Goal: Transaction & Acquisition: Purchase product/service

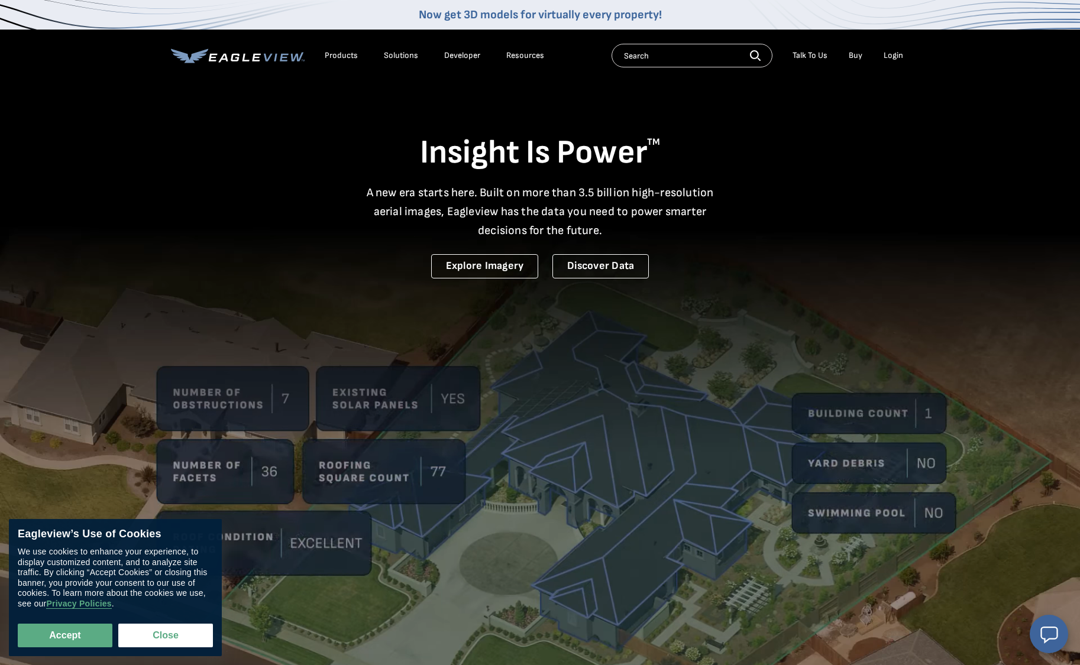
click at [899, 54] on div "Login" at bounding box center [893, 55] width 20 height 11
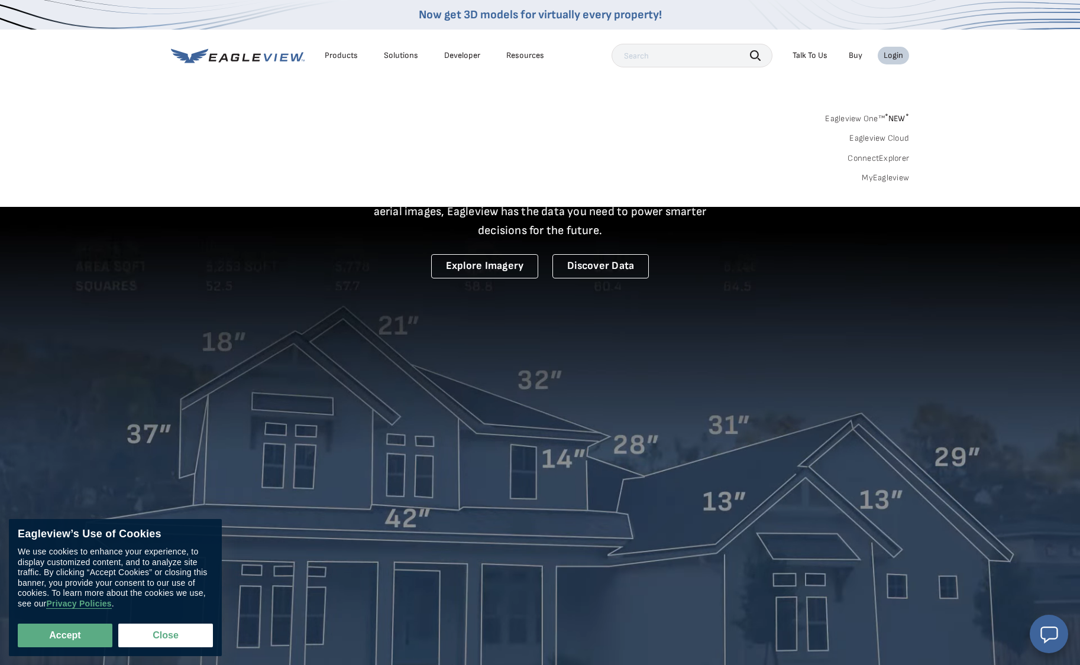
click at [895, 56] on div "Login" at bounding box center [893, 55] width 20 height 11
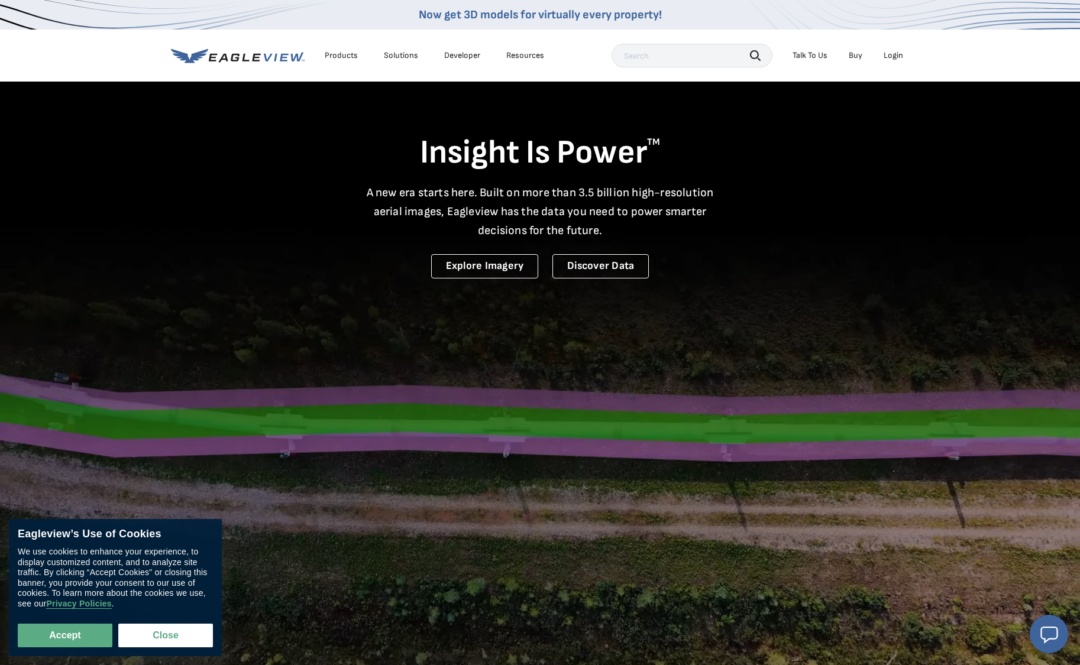
click at [895, 56] on div "Login" at bounding box center [893, 55] width 20 height 11
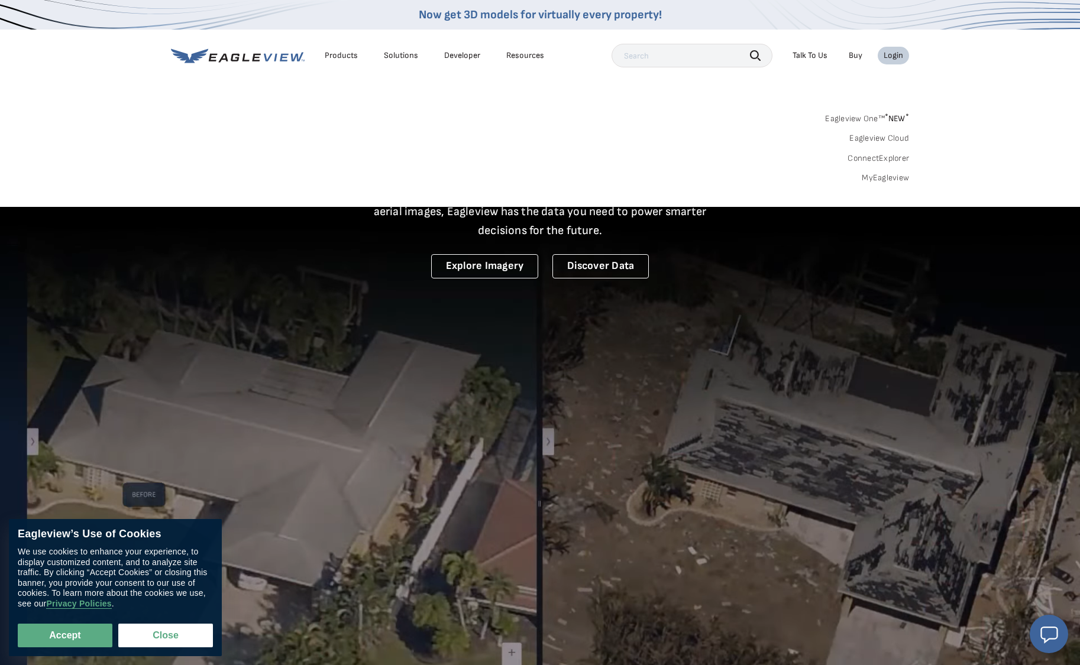
click at [895, 56] on div "Login" at bounding box center [893, 55] width 20 height 11
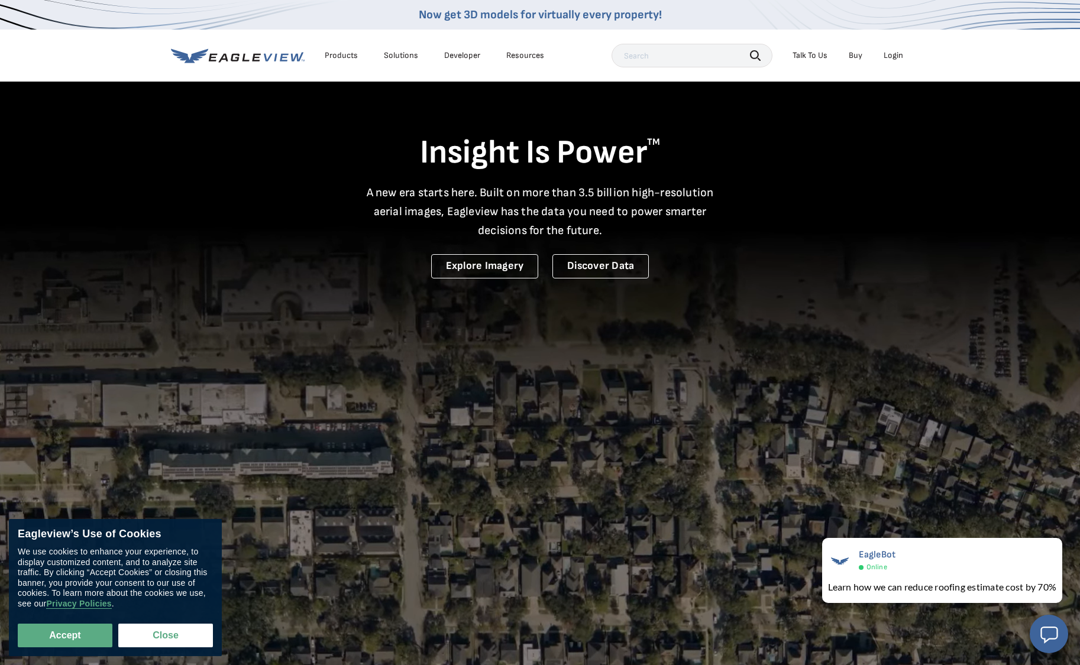
click at [895, 56] on div "Login" at bounding box center [893, 55] width 20 height 11
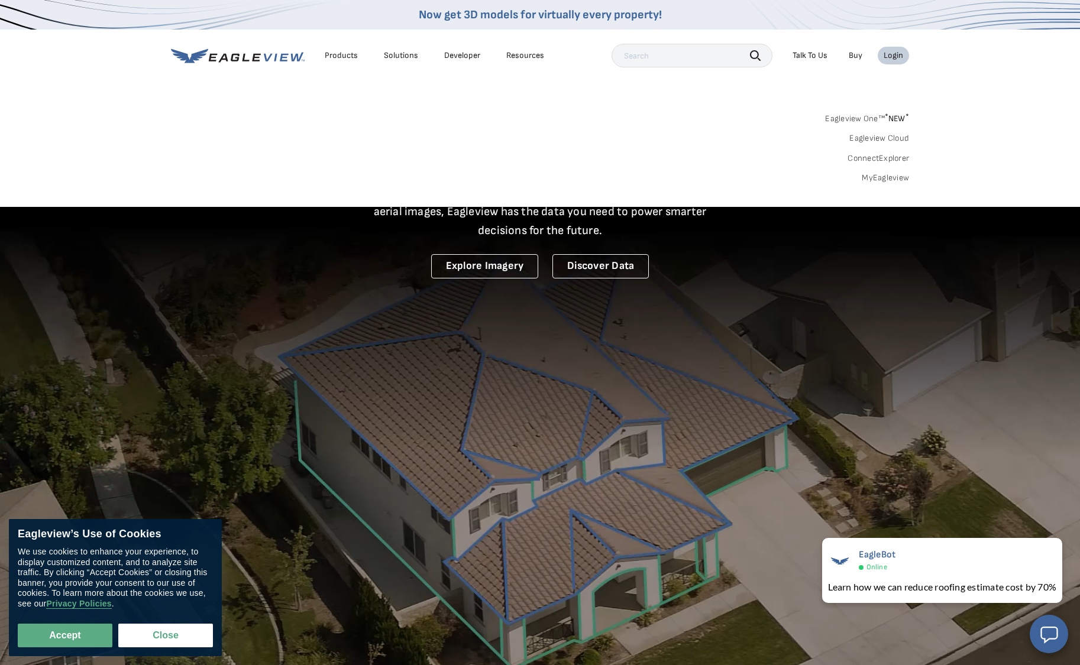
click at [873, 173] on link "MyEagleview" at bounding box center [885, 178] width 47 height 11
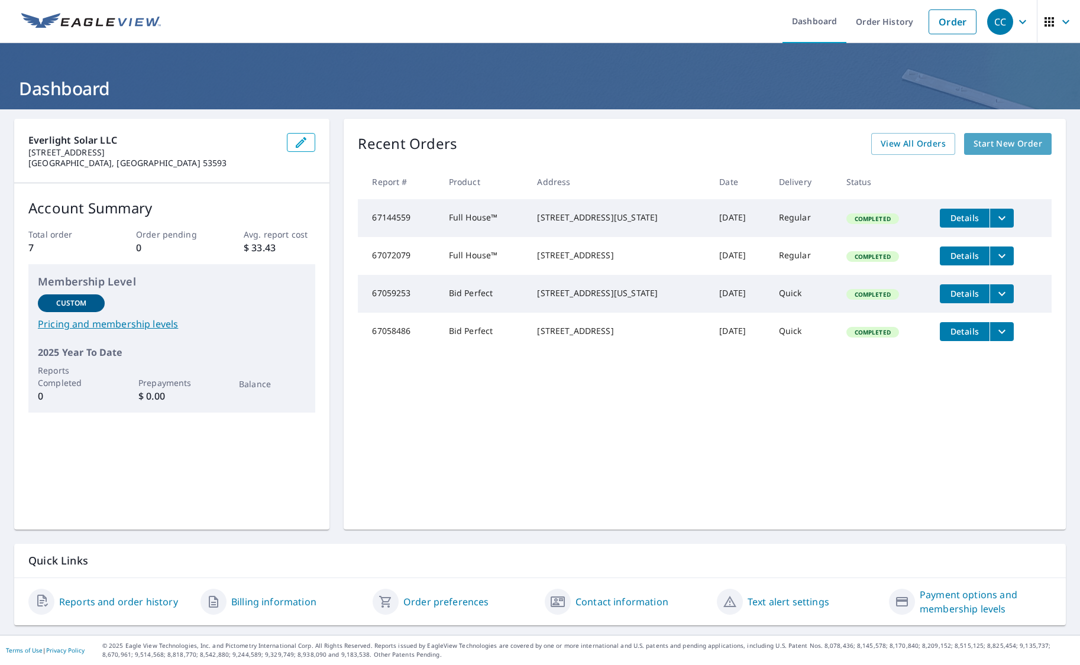
click at [1002, 145] on span "Start New Order" at bounding box center [1007, 144] width 69 height 15
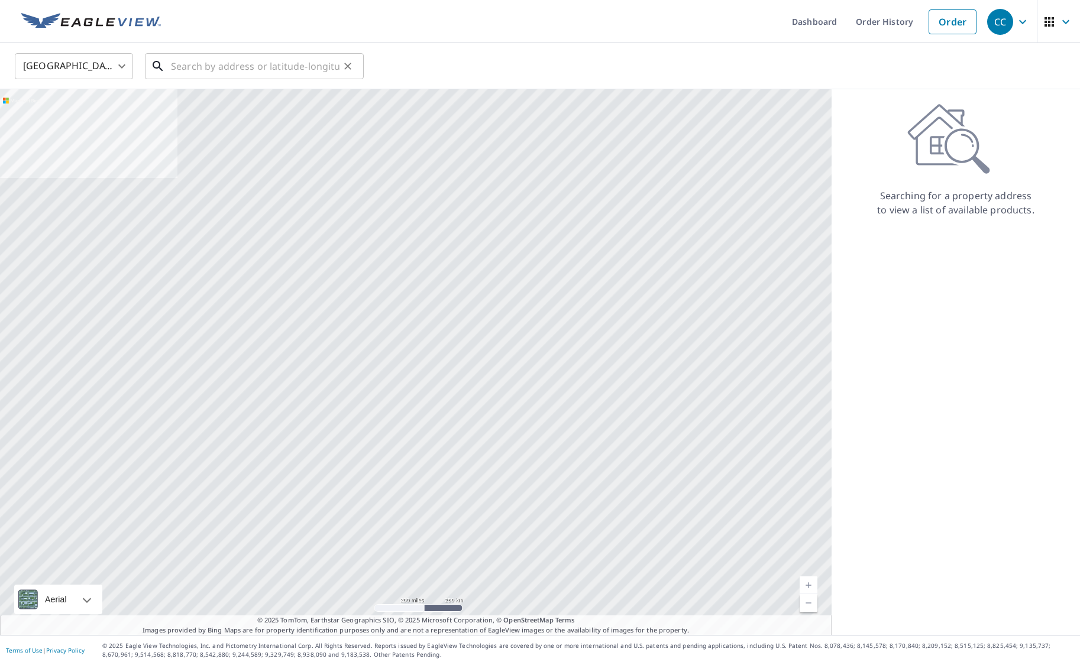
click at [173, 66] on input "text" at bounding box center [255, 66] width 169 height 33
paste input "553 South Jackson Street"
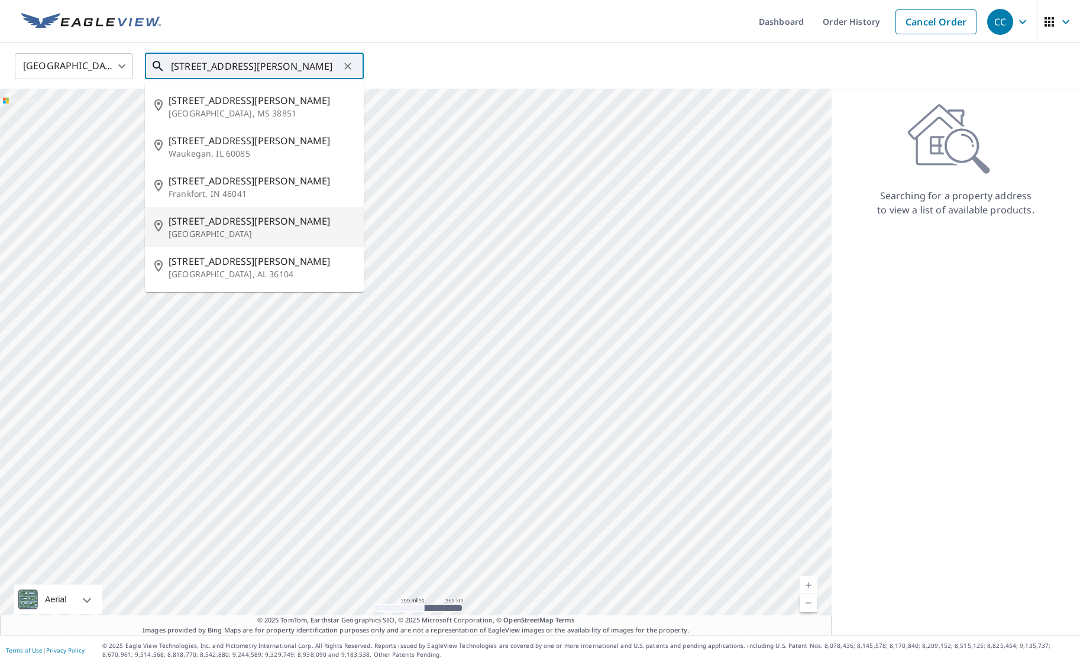
click at [207, 226] on span "553 S Jackson St" at bounding box center [262, 221] width 186 height 14
type input "553 S Jackson St Janesville, WI 53548"
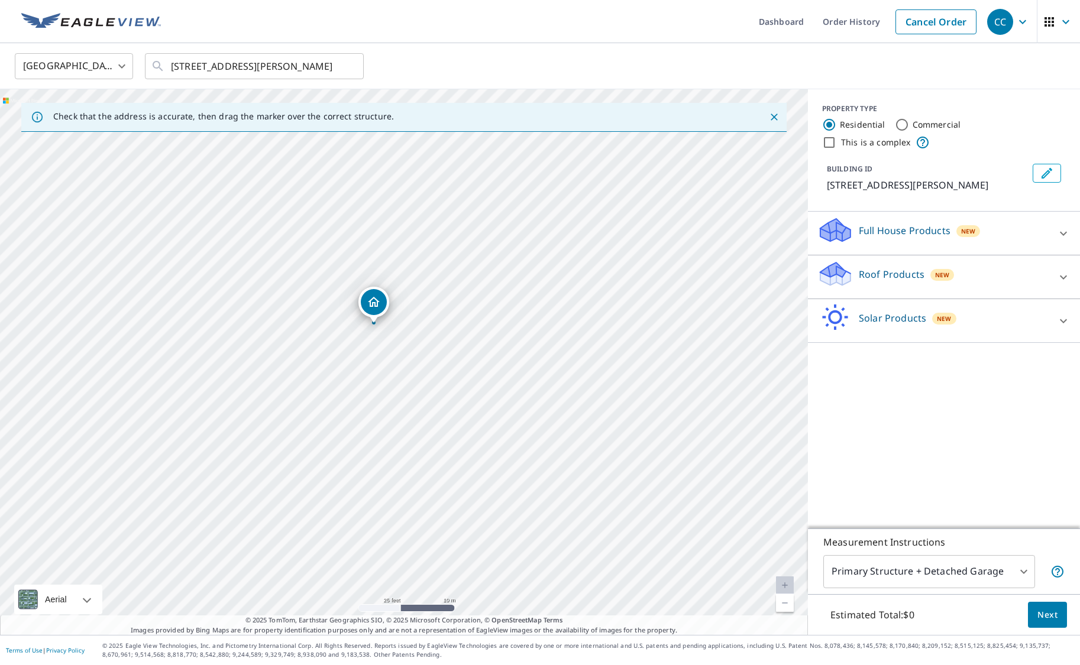
click at [371, 302] on icon "Dropped pin, building 1, Residential property, 553 S Jackson St Janesville, WI …" at bounding box center [374, 302] width 12 height 10
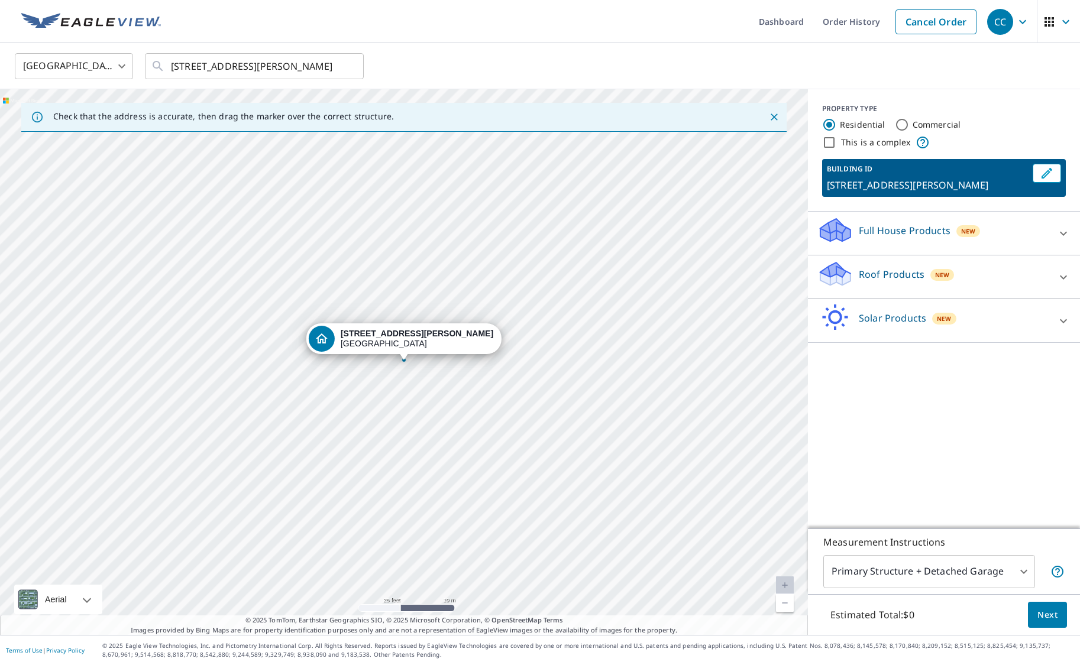
click at [996, 238] on div "Full House Products New" at bounding box center [933, 233] width 232 height 34
click at [931, 313] on div "New" at bounding box center [942, 308] width 24 height 12
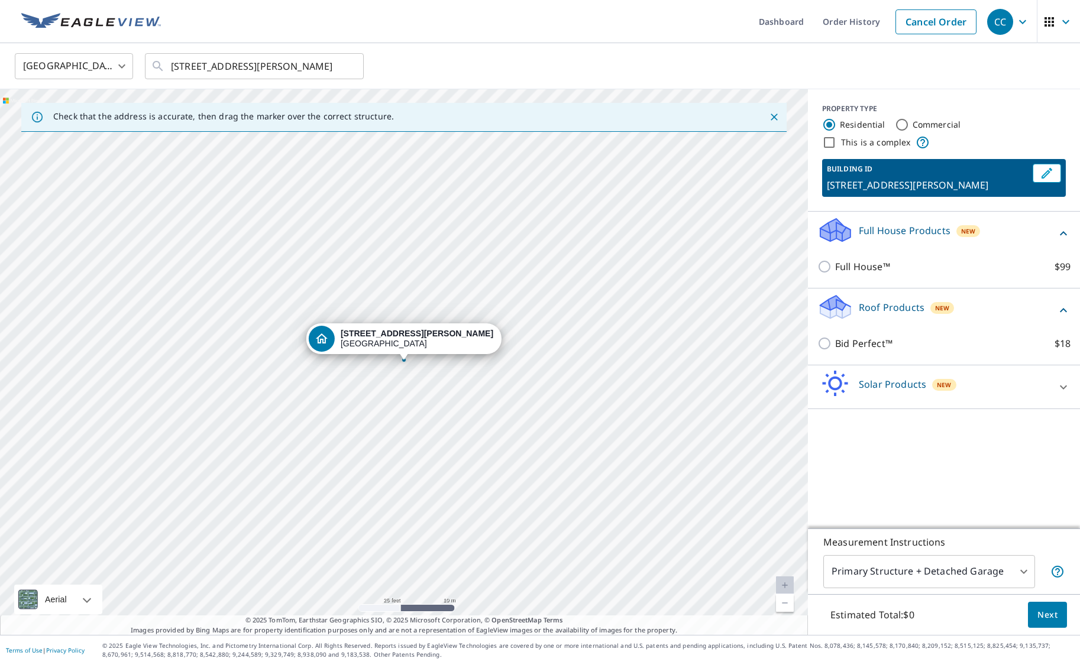
click at [878, 387] on p "Solar Products" at bounding box center [892, 384] width 67 height 14
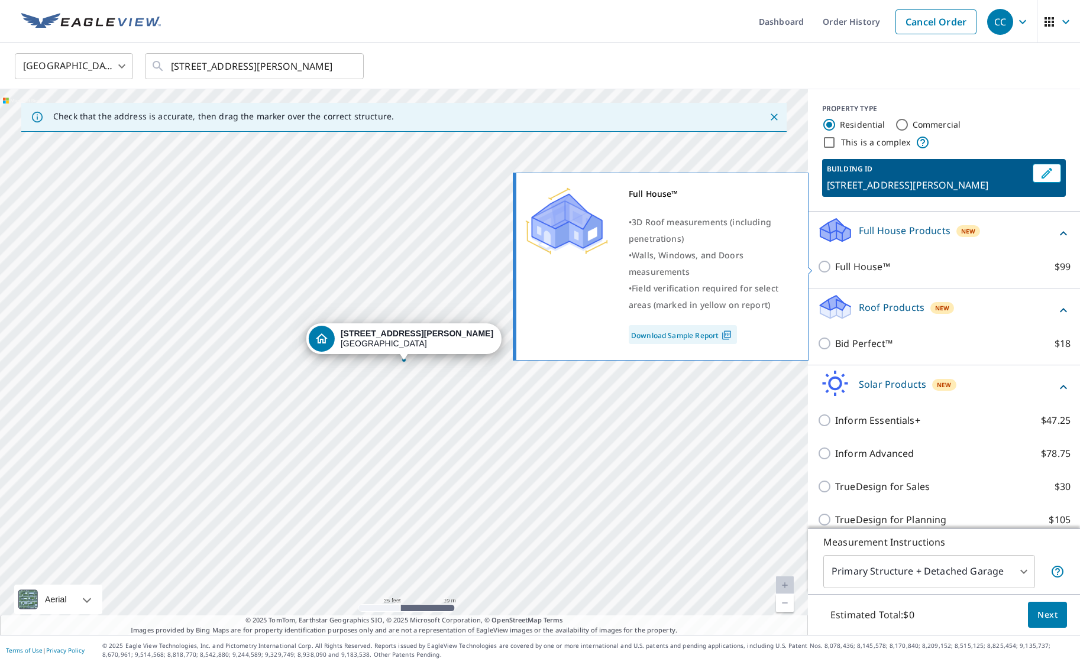
click at [828, 261] on input "Full House™ $99" at bounding box center [826, 267] width 18 height 14
checkbox input "true"
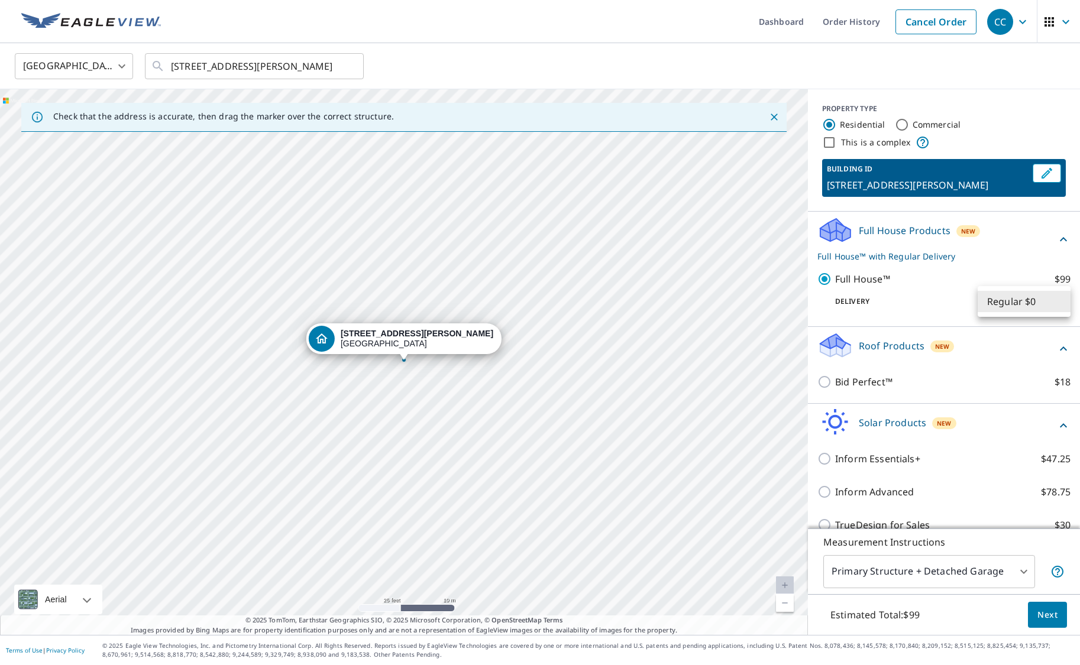
click at [1008, 301] on body "CC CC Dashboard Order History Cancel Order CC United States US ​ 553 S Jackson …" at bounding box center [540, 332] width 1080 height 665
click at [1008, 301] on li "Regular $0" at bounding box center [1023, 301] width 93 height 21
click at [1054, 618] on span "Next" at bounding box center [1047, 615] width 20 height 15
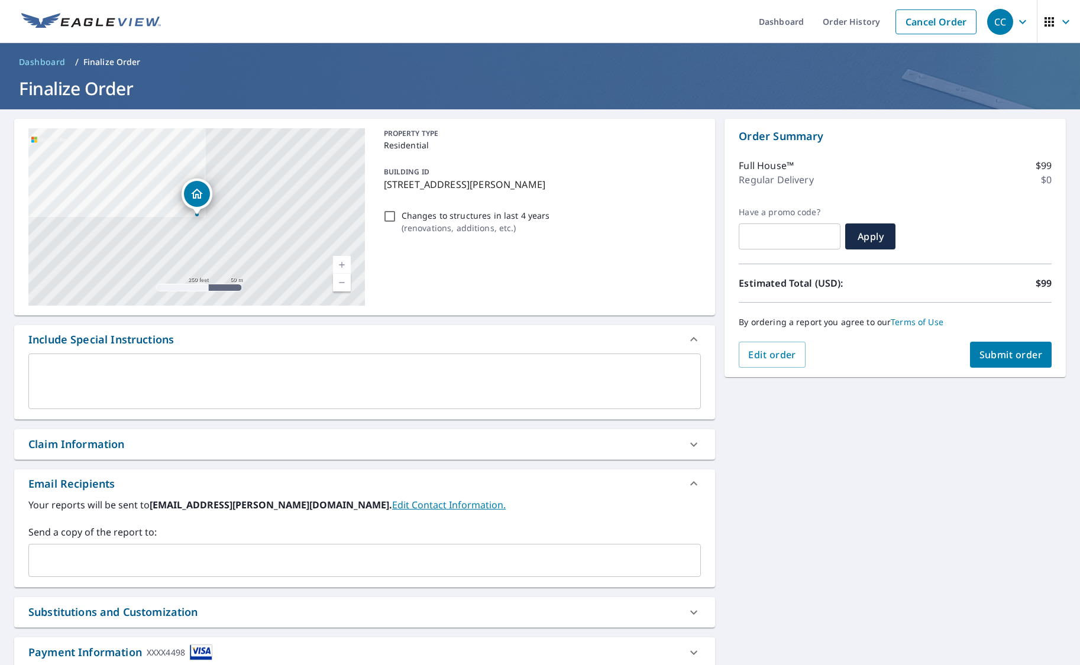
click at [1008, 357] on span "Submit order" at bounding box center [1010, 354] width 63 height 13
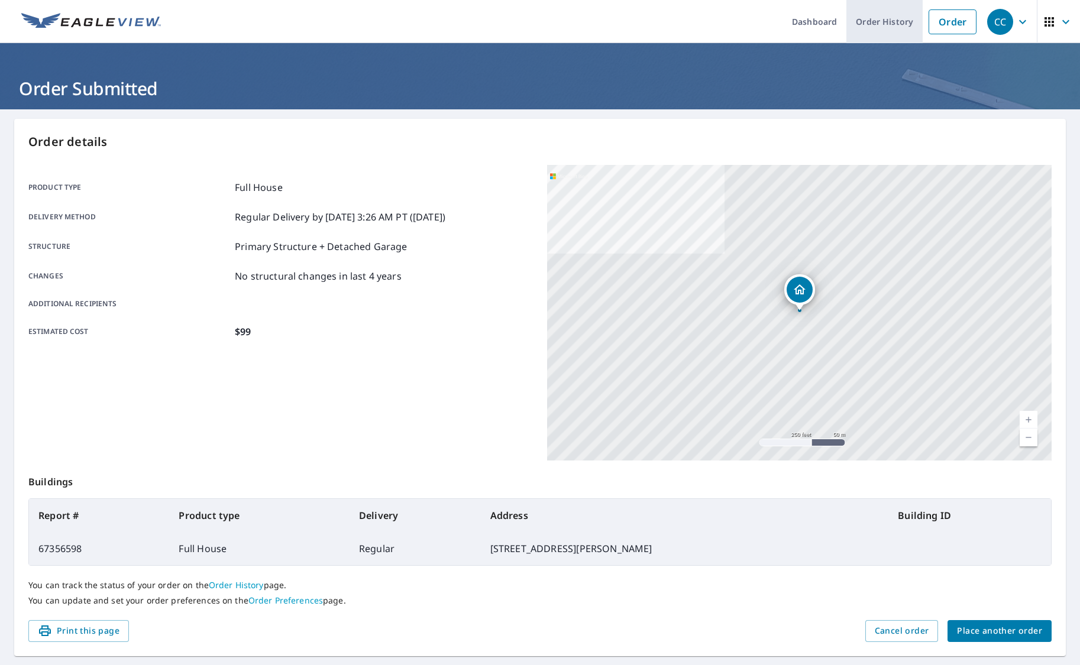
click at [884, 18] on link "Order History" at bounding box center [884, 21] width 76 height 43
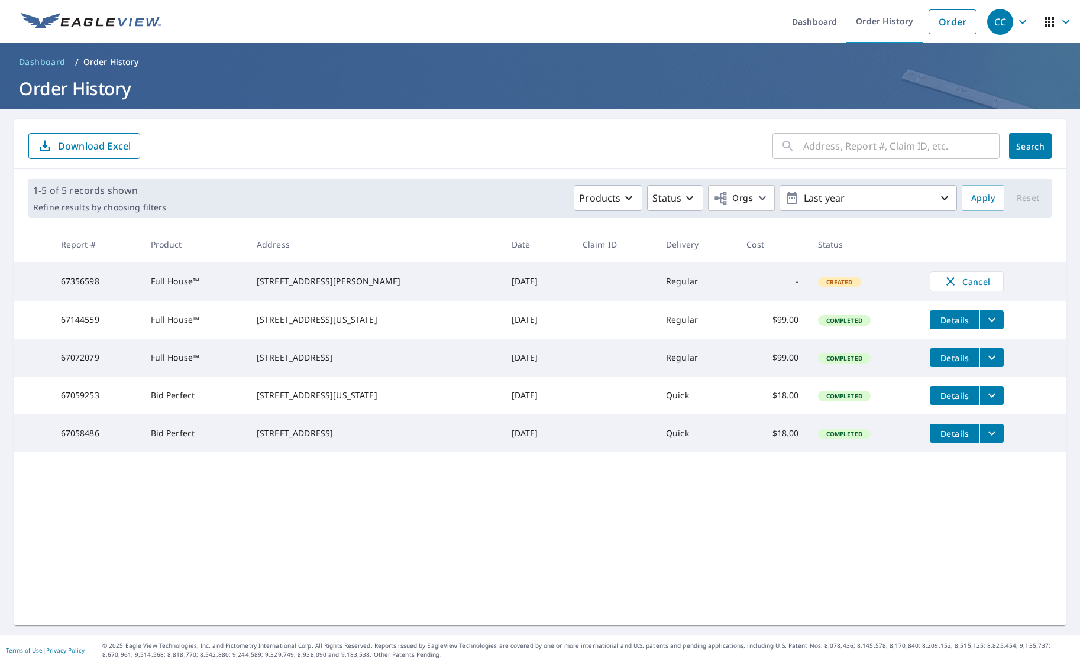
drag, startPoint x: 377, startPoint y: 330, endPoint x: 252, endPoint y: 319, distance: 125.2
click at [252, 319] on td "[STREET_ADDRESS][US_STATE]" at bounding box center [374, 320] width 255 height 38
copy div "[STREET_ADDRESS][US_STATE]"
click at [940, 29] on link "Order" at bounding box center [952, 21] width 48 height 25
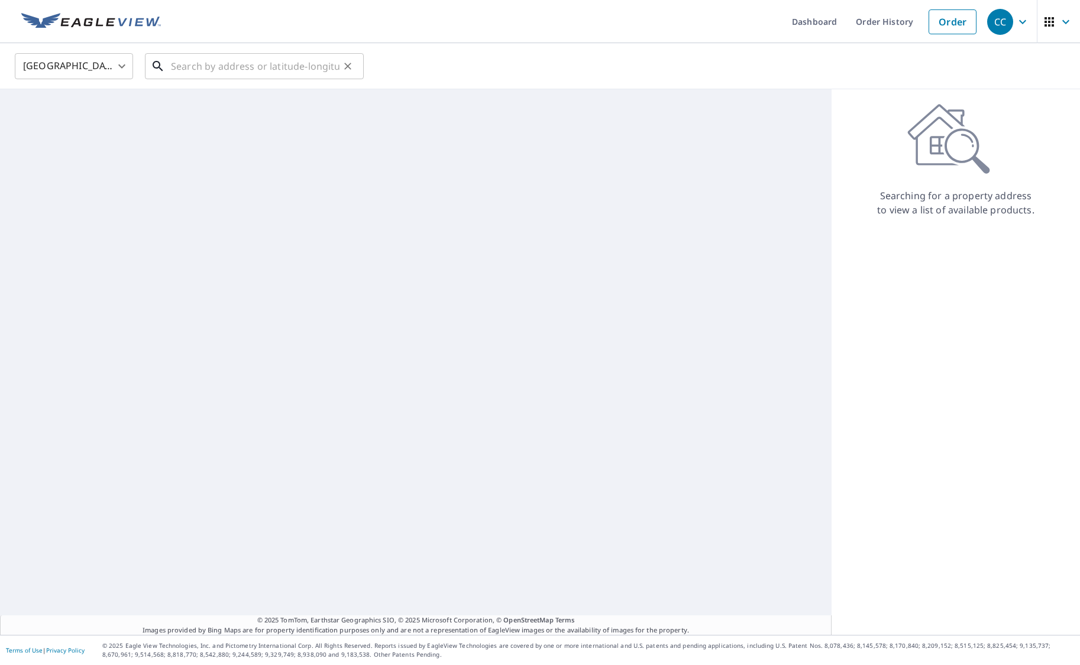
click at [262, 71] on input "text" at bounding box center [255, 66] width 169 height 33
paste input "1921 Scott Lane"
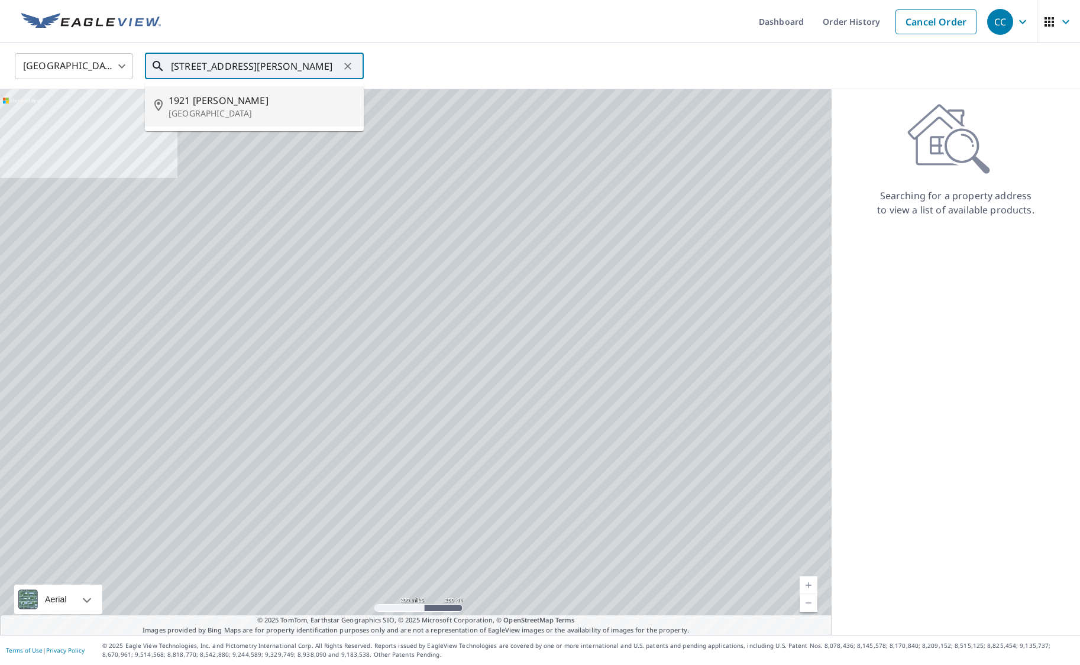
click at [246, 100] on span "1921 Scott Ln" at bounding box center [262, 100] width 186 height 14
type input "1921 Scott Ln Madison, WI 53704"
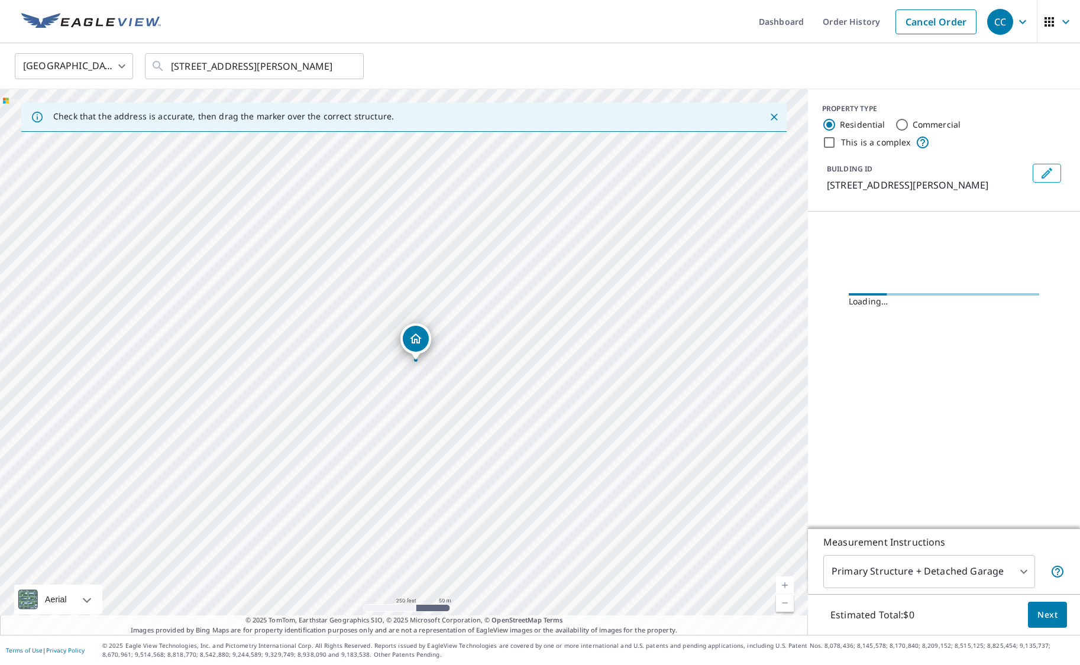
click at [417, 344] on icon "Dropped pin, building 1, Residential property, 1921 Scott Ln Madison, WI 53704" at bounding box center [416, 338] width 12 height 10
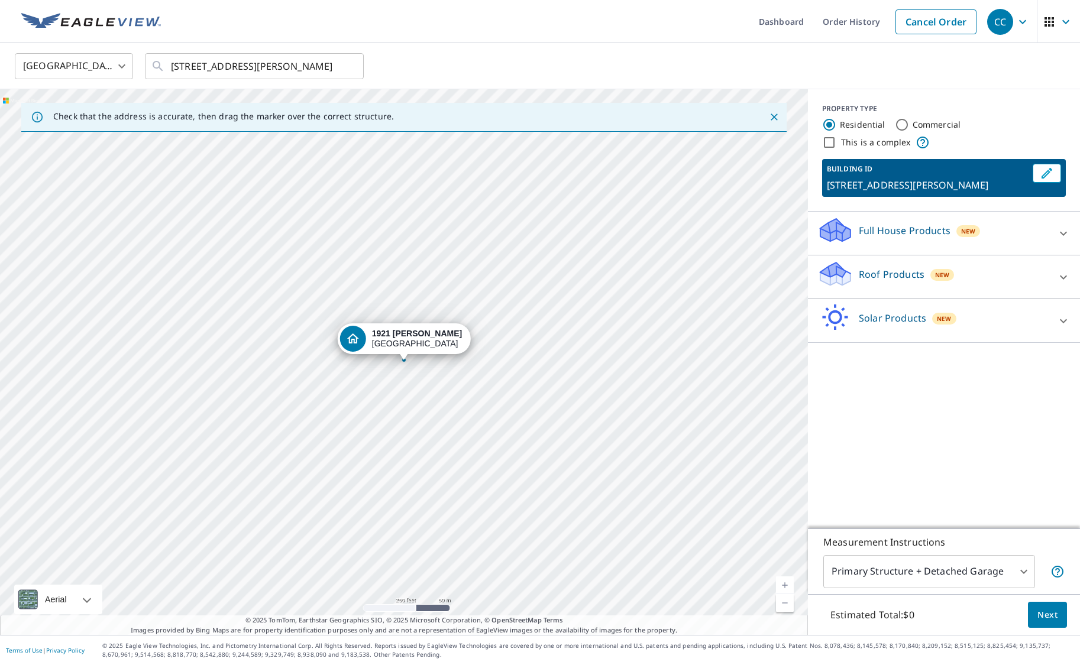
click at [892, 232] on p "Full House Products" at bounding box center [905, 231] width 92 height 14
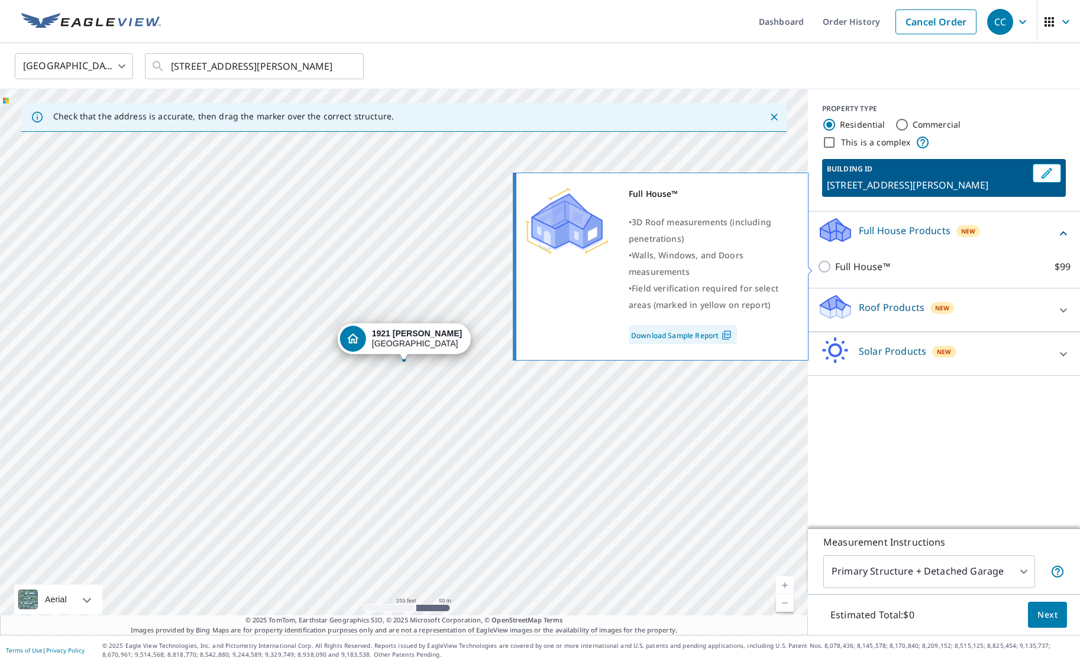
click at [840, 268] on p "Full House™" at bounding box center [862, 267] width 55 height 14
click at [835, 268] on input "Full House™ $99" at bounding box center [826, 267] width 18 height 14
checkbox input "true"
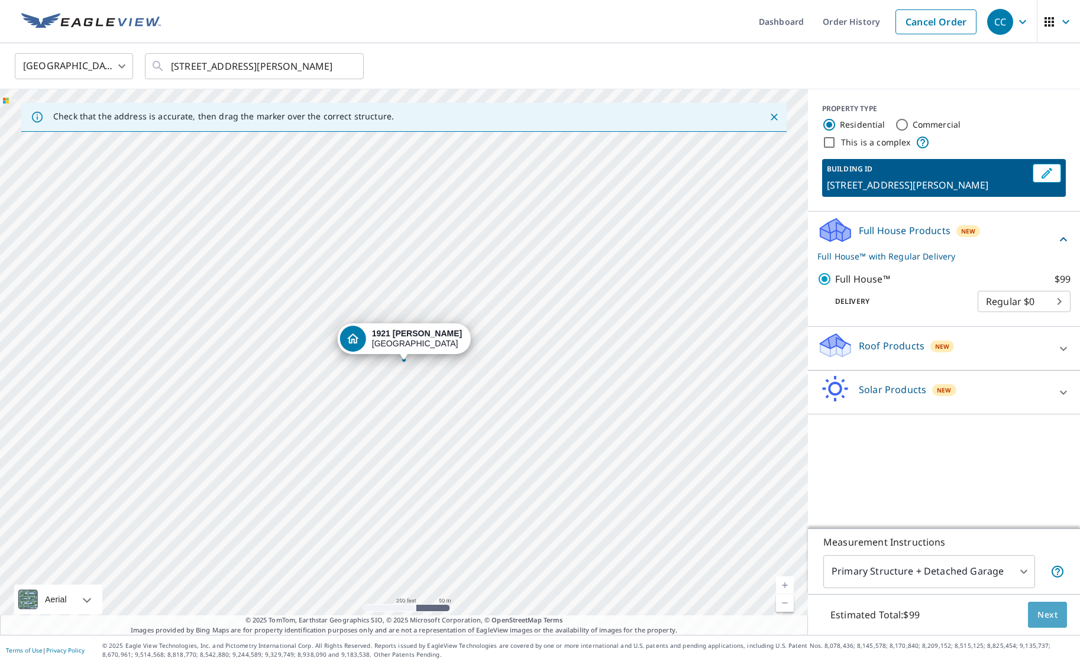
click at [1049, 619] on span "Next" at bounding box center [1047, 615] width 20 height 15
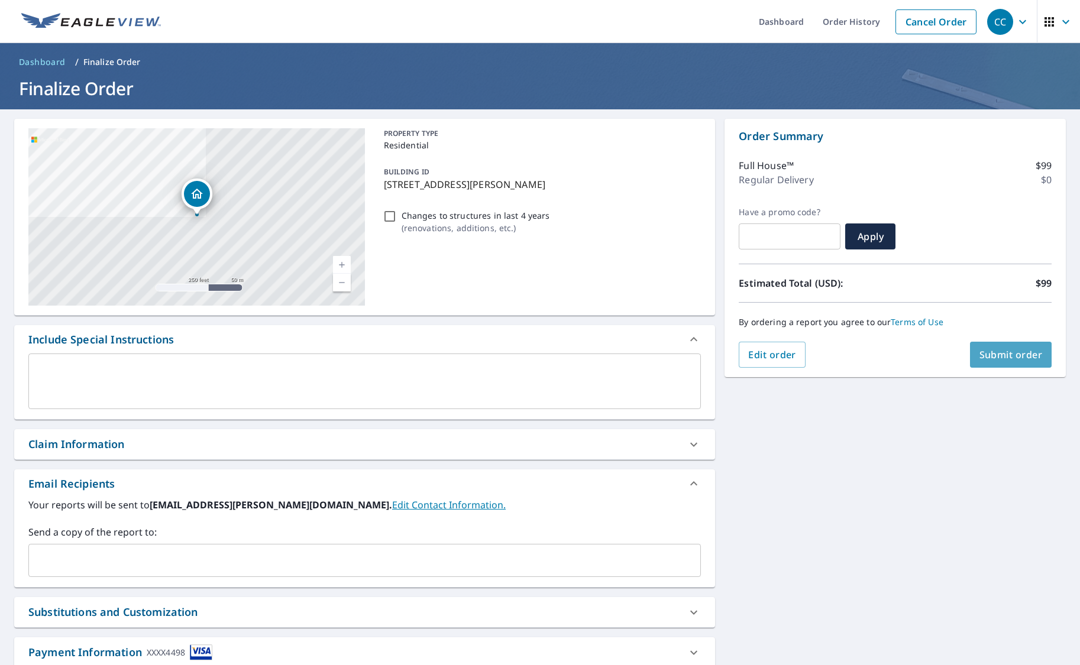
click at [1005, 354] on span "Submit order" at bounding box center [1010, 354] width 63 height 13
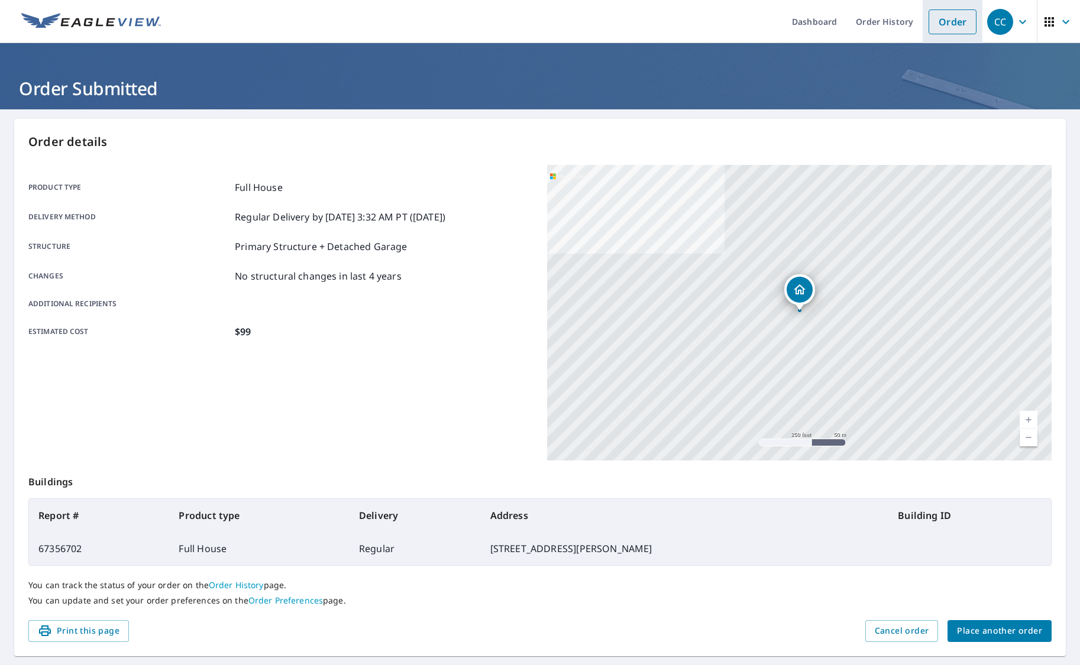
click at [935, 24] on link "Order" at bounding box center [952, 21] width 48 height 25
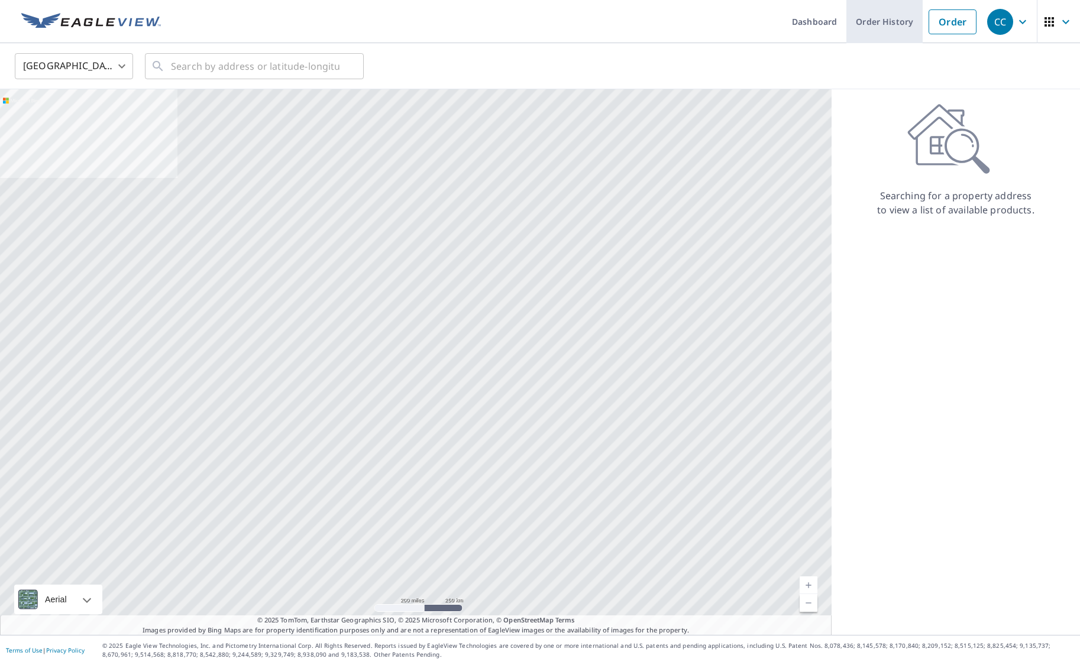
click at [893, 22] on link "Order History" at bounding box center [884, 21] width 76 height 43
